Goal: Complete application form

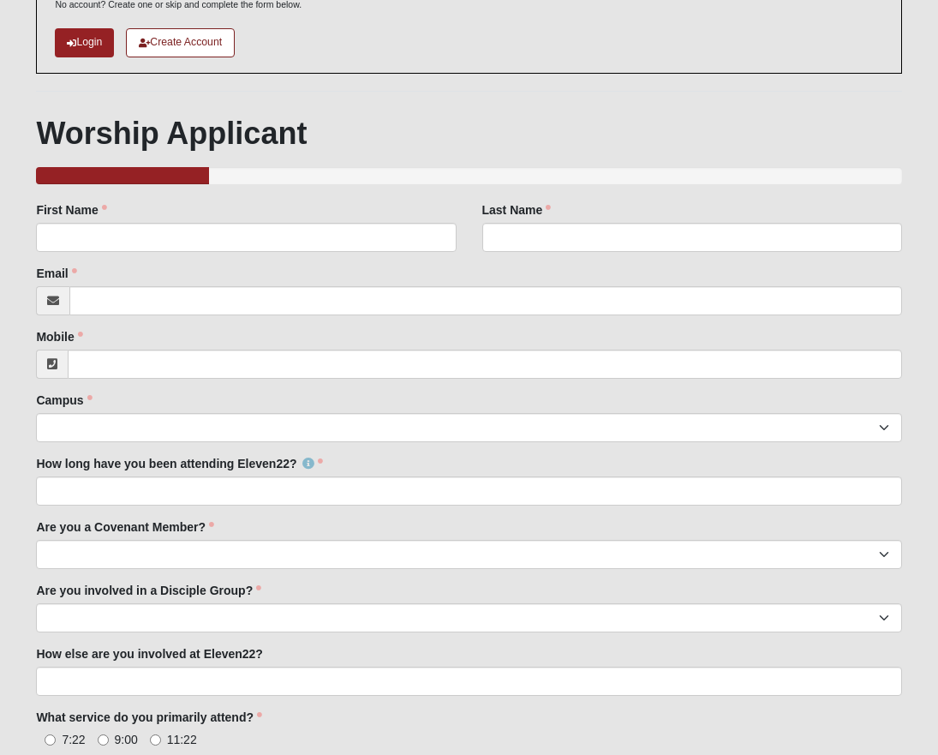
scroll to position [231, 0]
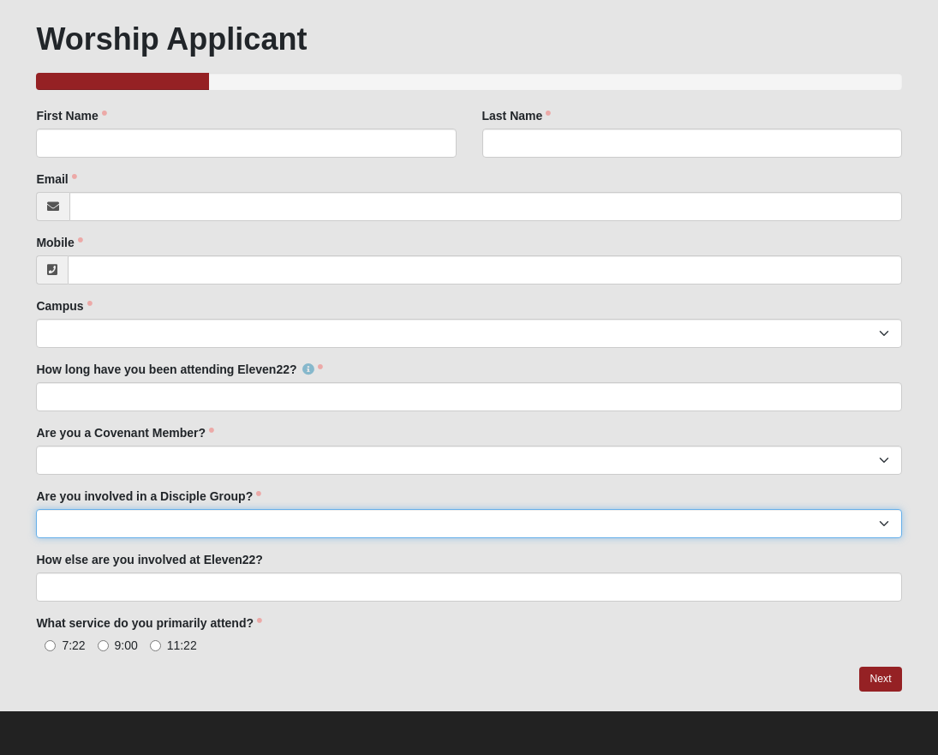
click at [373, 523] on select "Yes No" at bounding box center [468, 523] width 865 height 29
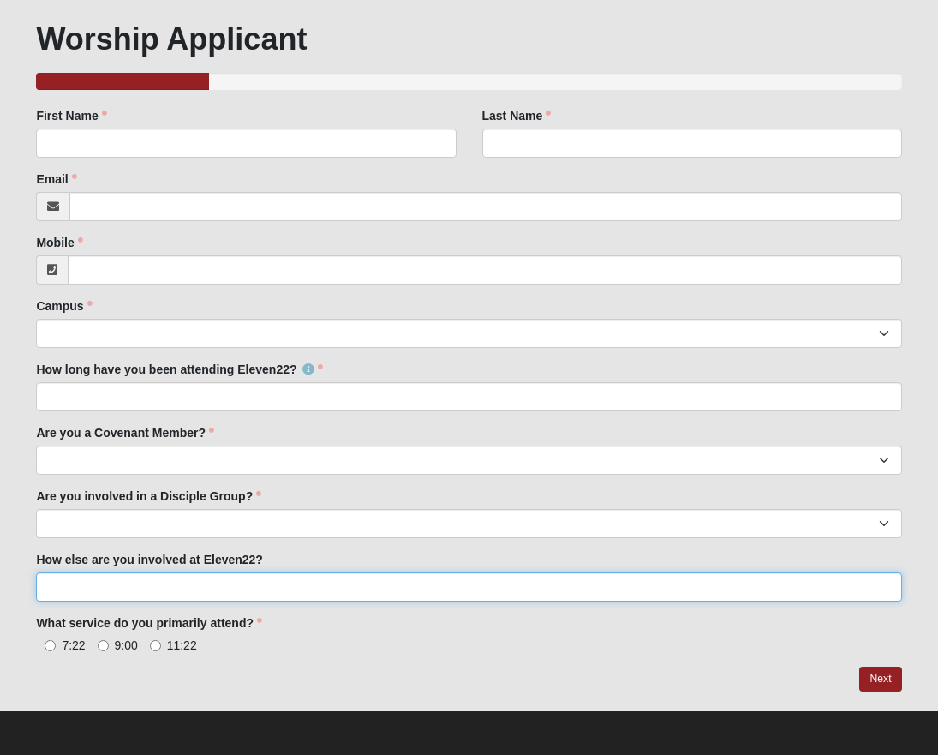
click at [357, 596] on input "How else are you involved at Eleven22?" at bounding box center [468, 586] width 865 height 29
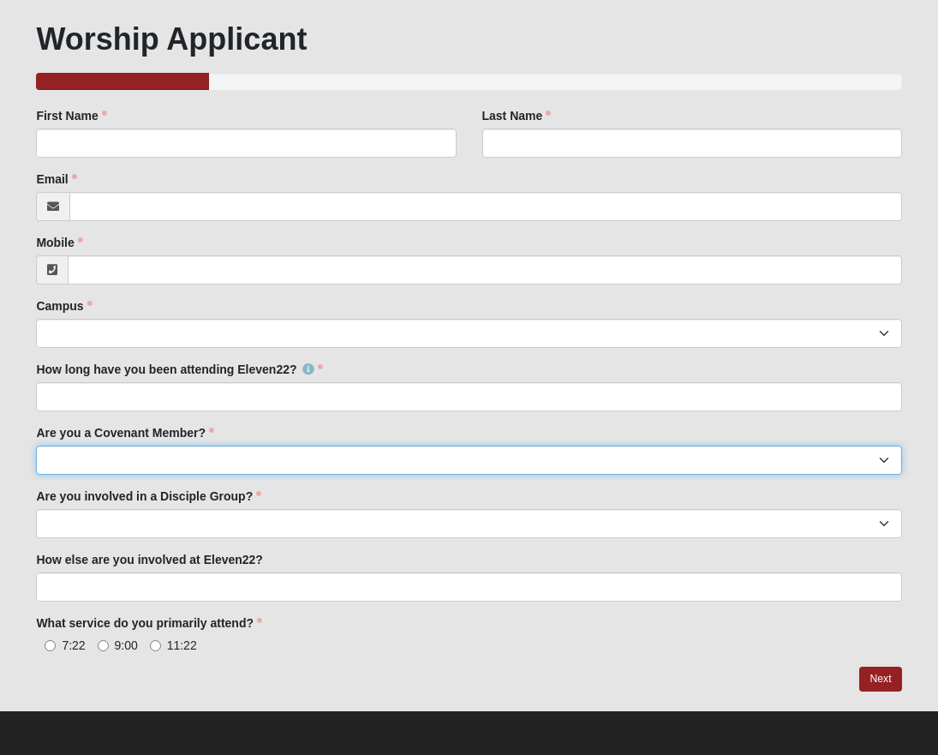
click at [284, 461] on select "Yes No I'm signed up for a class" at bounding box center [468, 460] width 865 height 29
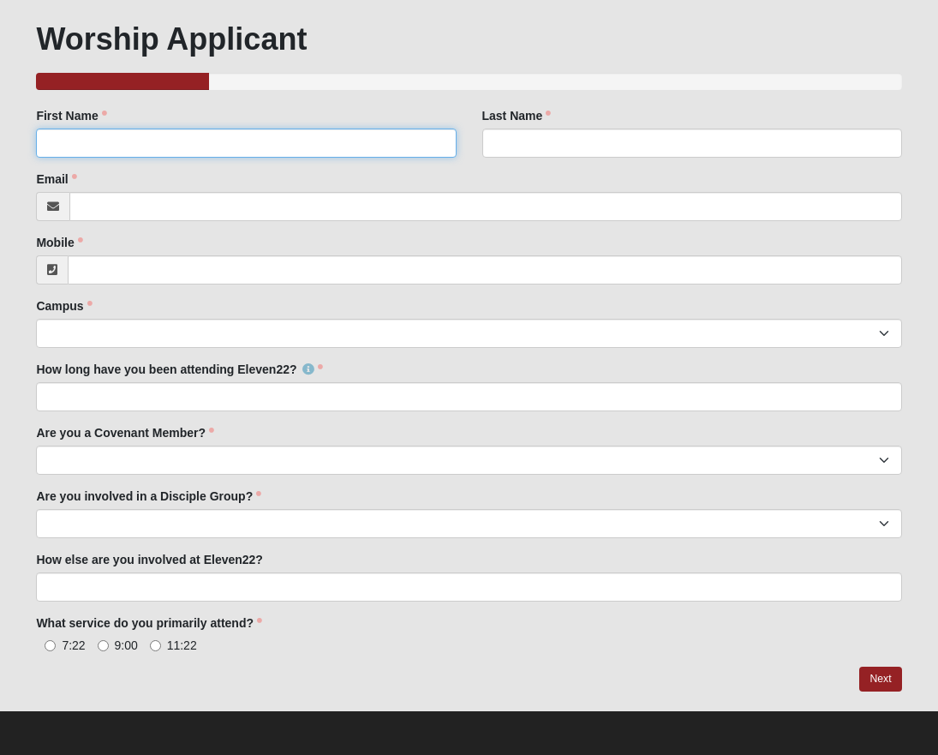
click at [102, 147] on input "First Name" at bounding box center [246, 143] width 420 height 29
type input "[PERSON_NAME]"
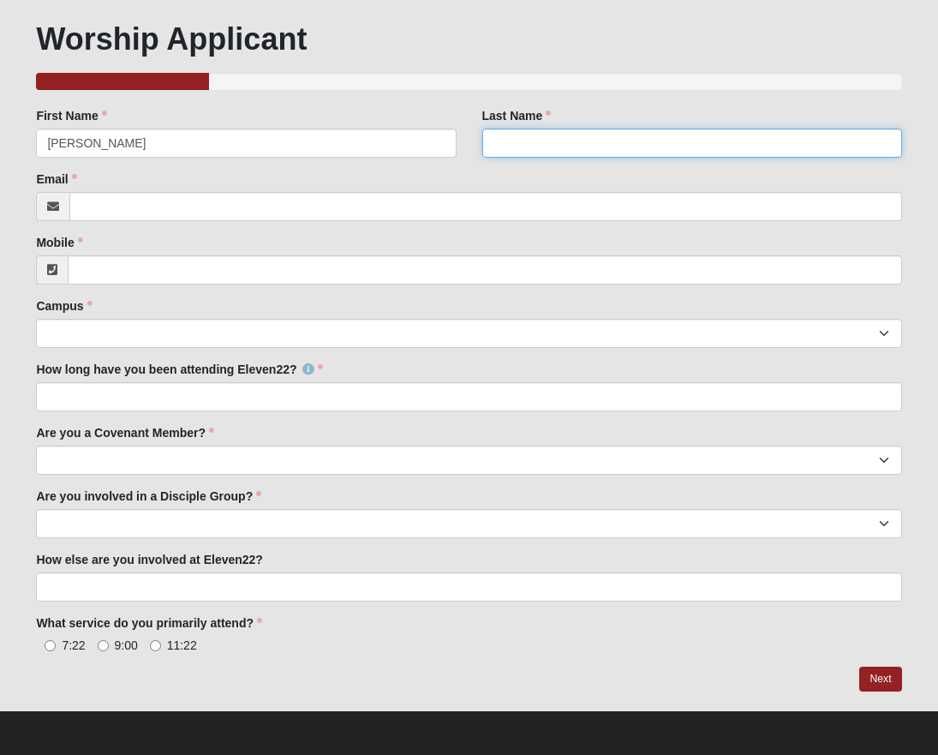
click at [571, 139] on input "Last Name" at bounding box center [692, 143] width 420 height 29
type input "[PERSON_NAME]"
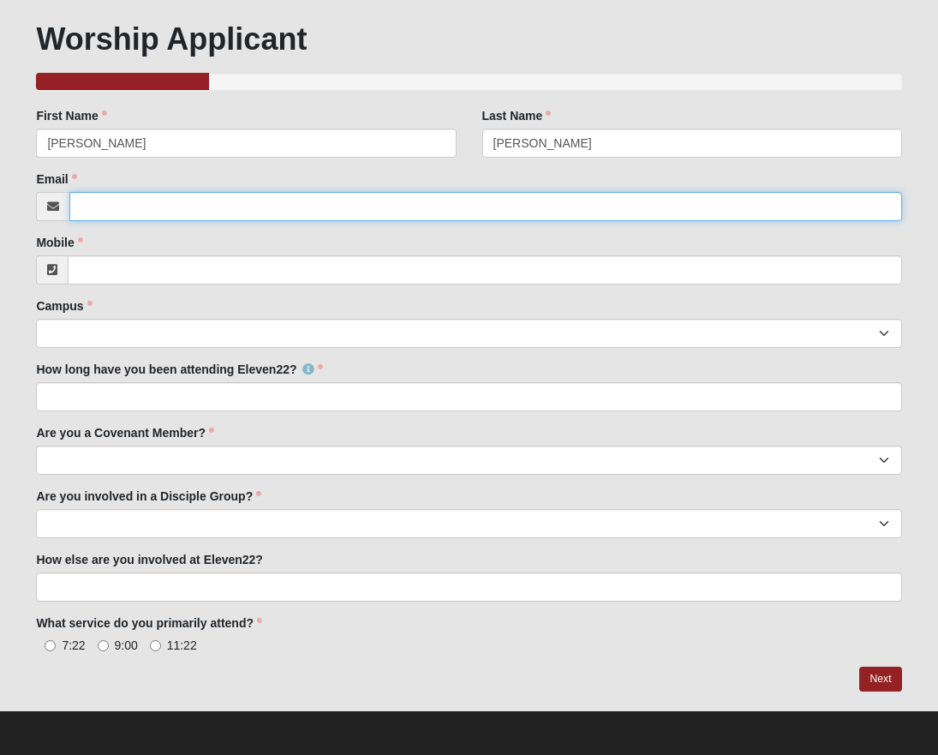
click at [328, 209] on input "Email" at bounding box center [485, 206] width 832 height 29
type input "[EMAIL_ADDRESS][DOMAIN_NAME]"
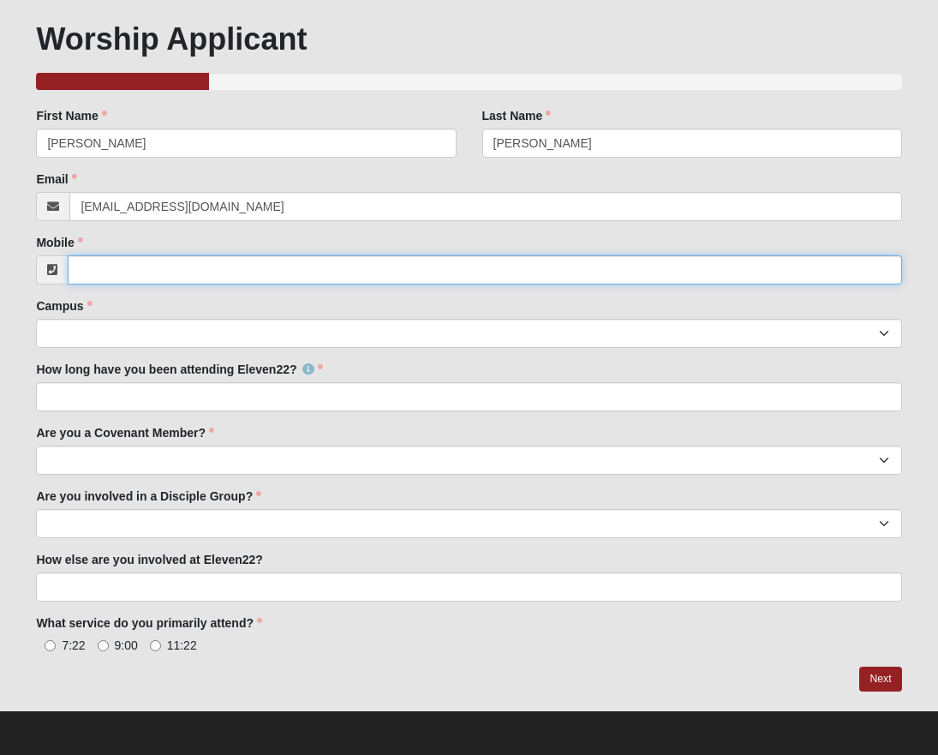
click at [295, 284] on input "Mobile" at bounding box center [485, 269] width 834 height 29
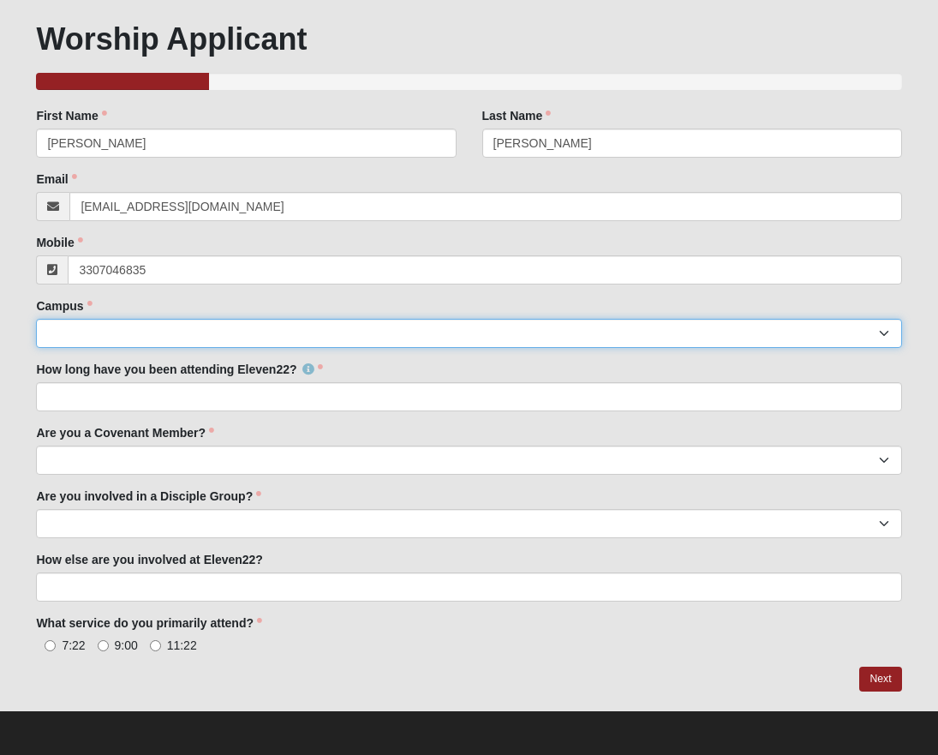
type input "[PHONE_NUMBER]"
click at [221, 342] on select "Arlington Baymeadows Eleven22 Online [PERSON_NAME][GEOGRAPHIC_DATA] Jesup [GEOG…" at bounding box center [468, 333] width 865 height 29
select select "19"
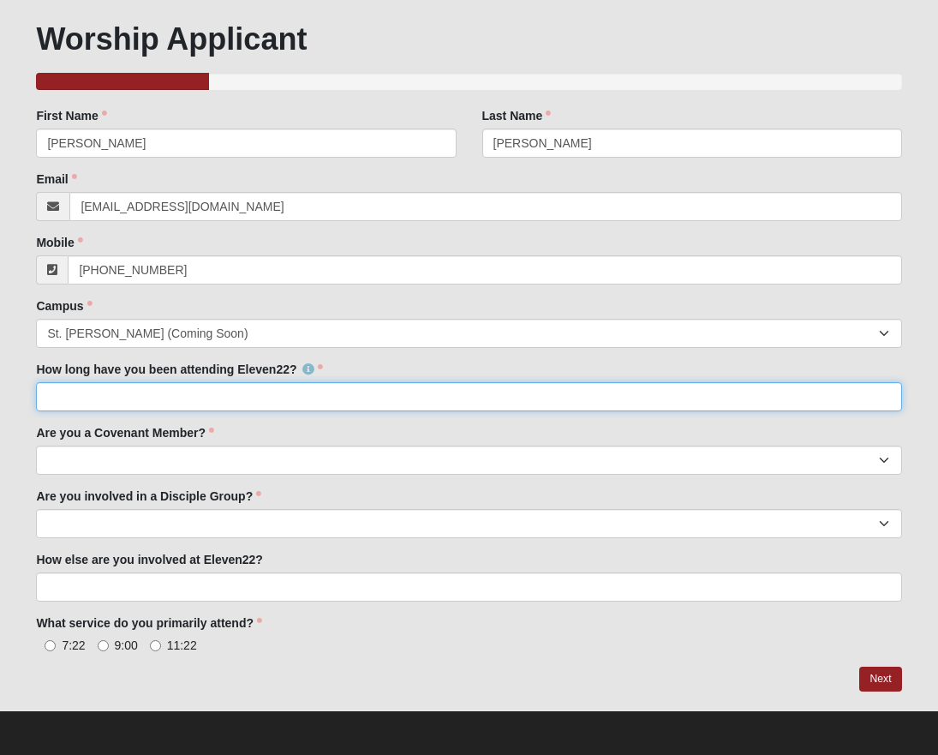
click at [164, 391] on input "How long have you been attending Eleven22?" at bounding box center [468, 396] width 865 height 29
type input "2020"
click at [284, 389] on input "2020" at bounding box center [468, 396] width 865 height 29
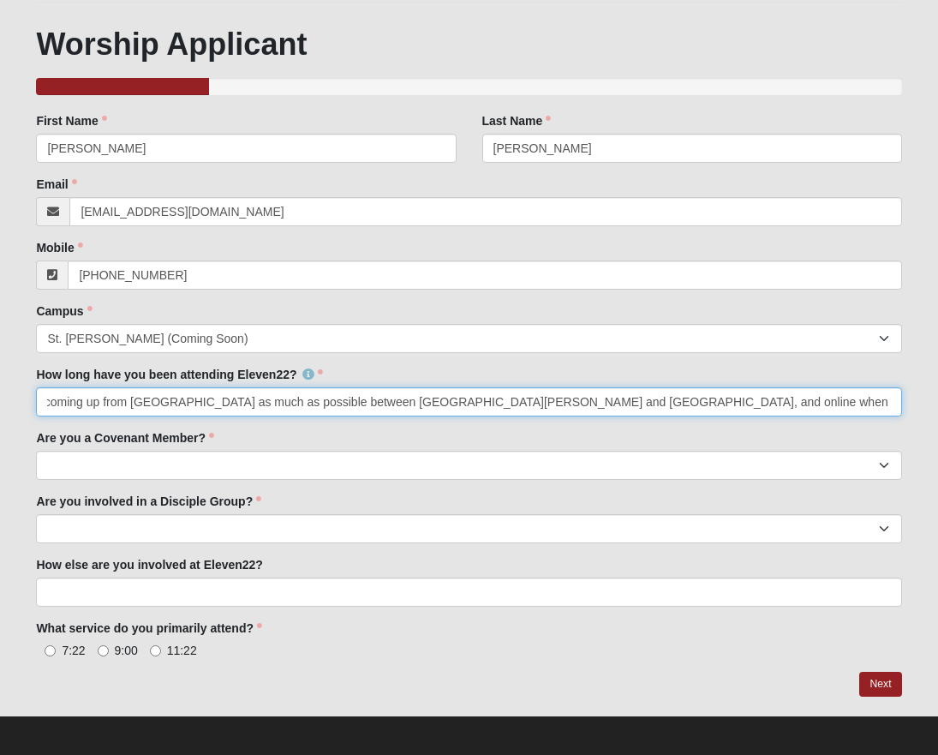
scroll to position [0, 303]
type input "We started attending online in [DATE]. We then began coming up from [GEOGRAPHIC…"
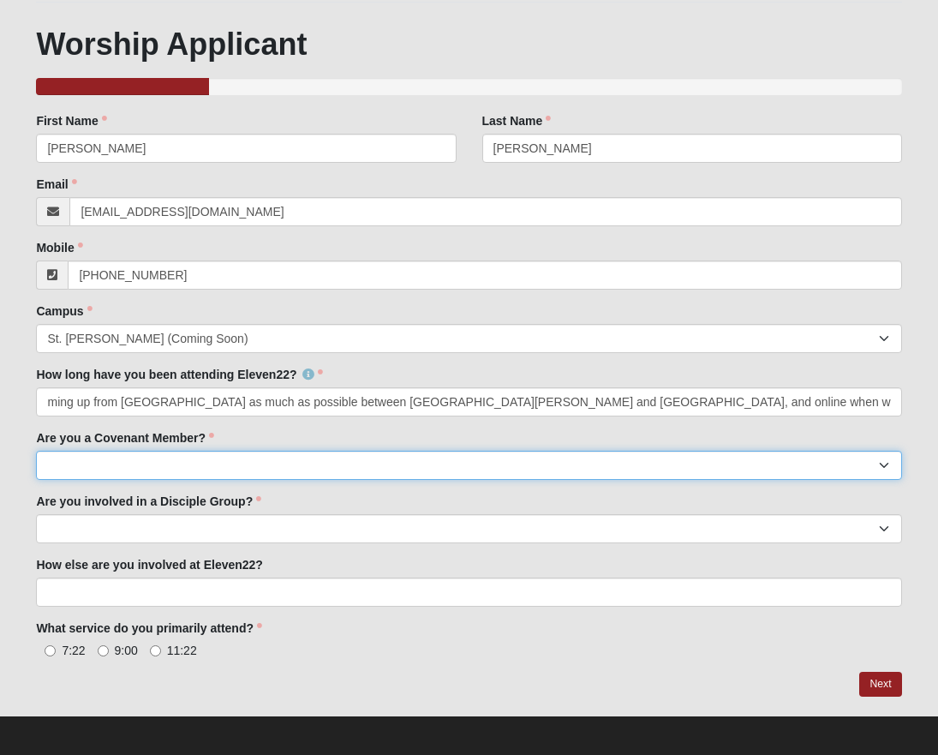
click at [111, 465] on select "Yes No I'm signed up for a class" at bounding box center [468, 465] width 865 height 29
select select "No"
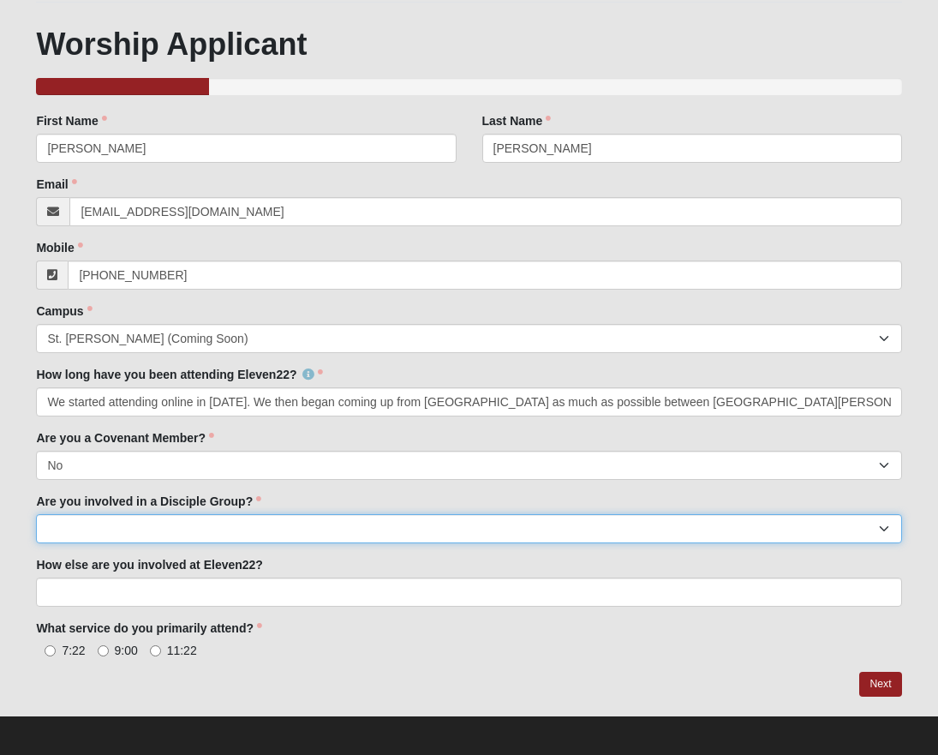
click at [192, 523] on select "Yes No" at bounding box center [468, 528] width 865 height 29
select select "No"
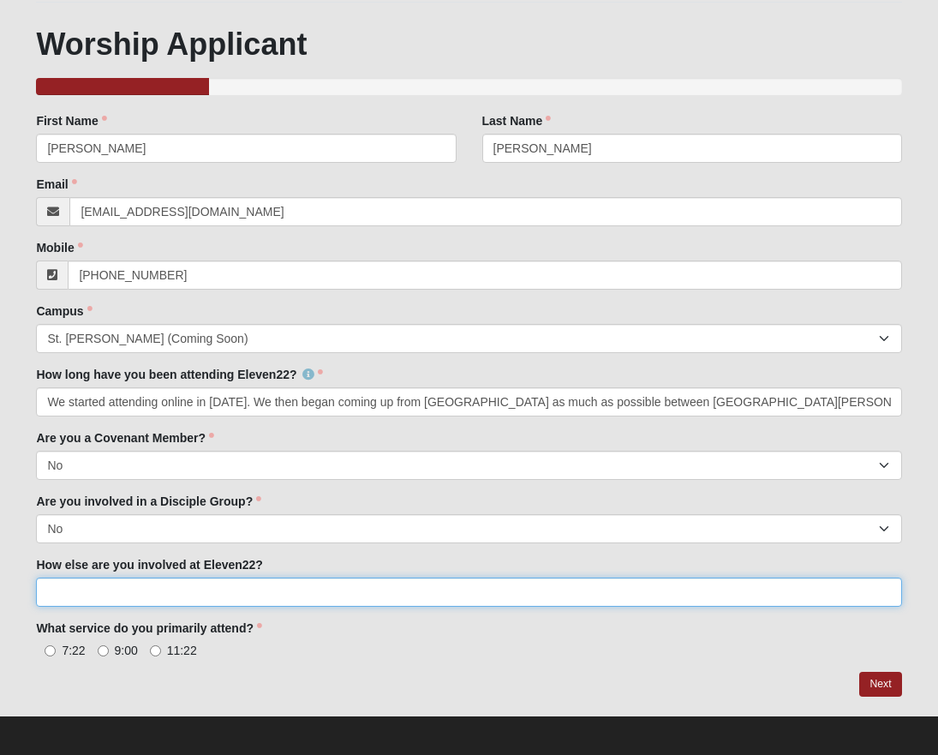
click at [187, 588] on input "How else are you involved at Eleven22?" at bounding box center [468, 591] width 865 height 29
type input "W"
type input "My husband [PERSON_NAME] and I would like to sign up for the membership class a…"
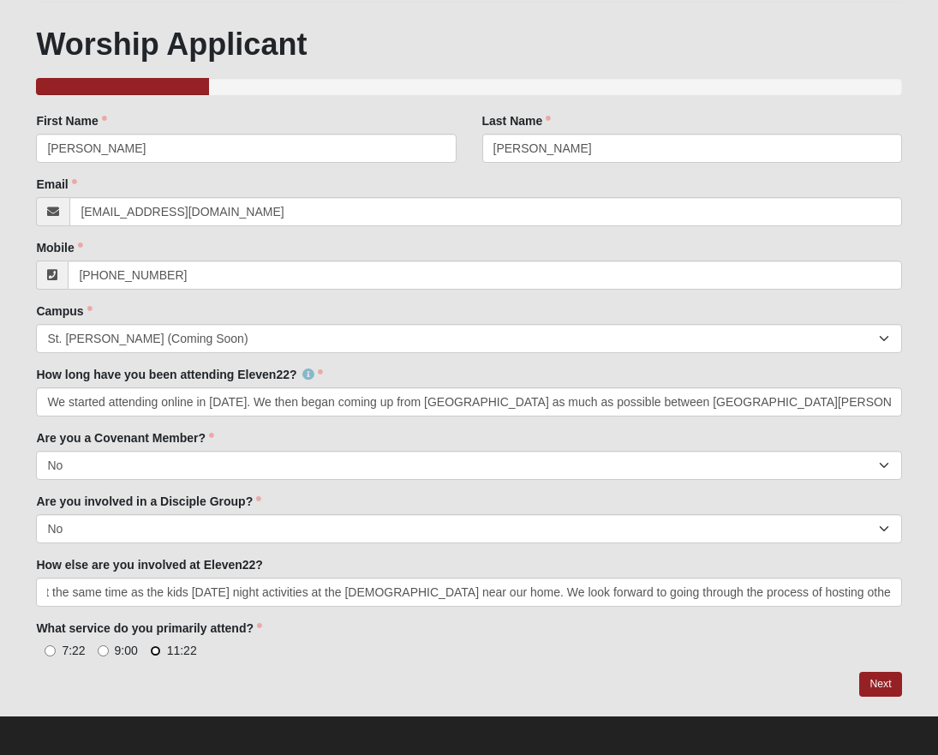
click at [158, 646] on input "11:22" at bounding box center [155, 650] width 11 height 11
radio input "true"
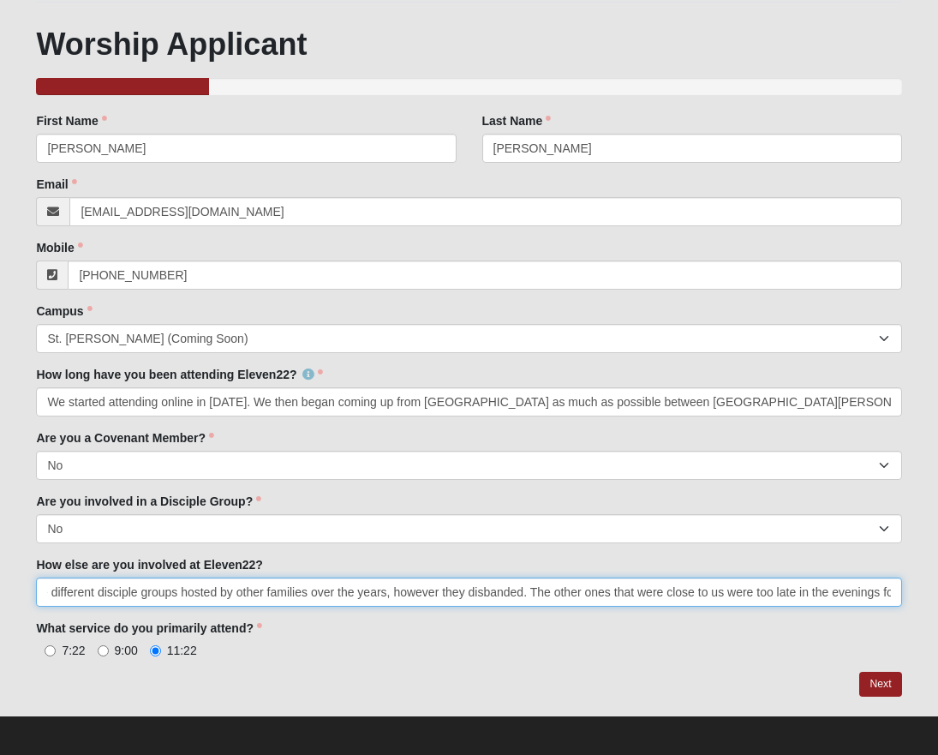
drag, startPoint x: 697, startPoint y: 592, endPoint x: 943, endPoint y: 583, distance: 246.9
click at [937, 583] on html "Log In Worship Application - [GEOGRAPHIC_DATA] Events Worship Application - [GE…" at bounding box center [469, 267] width 938 height 986
click at [76, 589] on input "My husband [PERSON_NAME] and I would like to sign up for the membership class a…" at bounding box center [468, 591] width 865 height 29
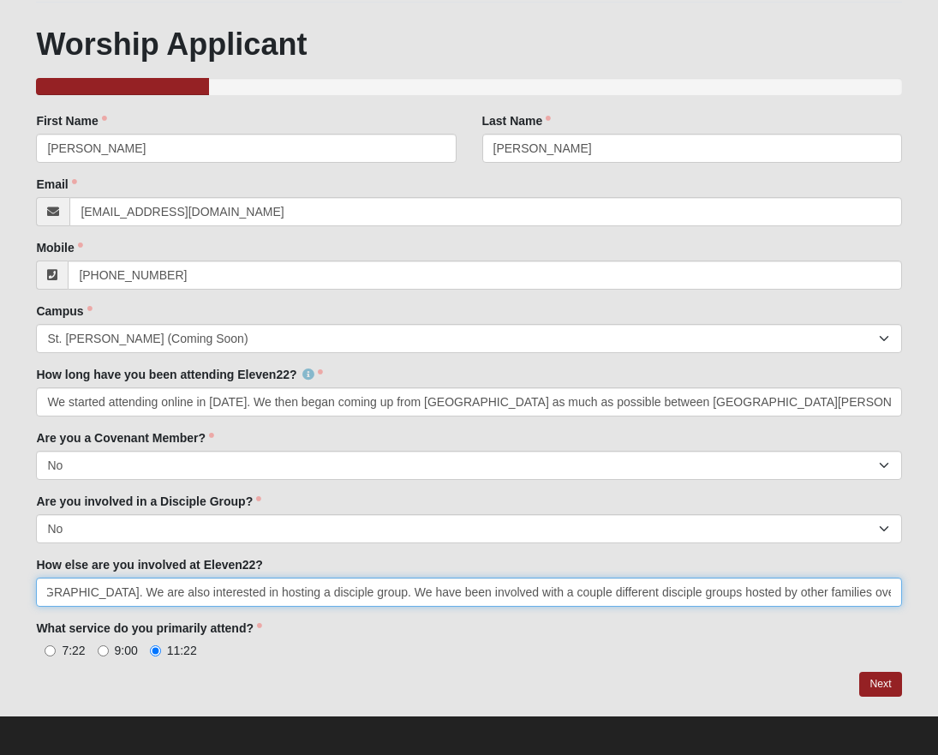
click at [845, 595] on input "My husband [PERSON_NAME] and I would like to sign up for the membership class a…" at bounding box center [468, 591] width 865 height 29
type input "My husband [PERSON_NAME] and I would like to sign up for the membership class a…"
